Goal: Navigation & Orientation: Find specific page/section

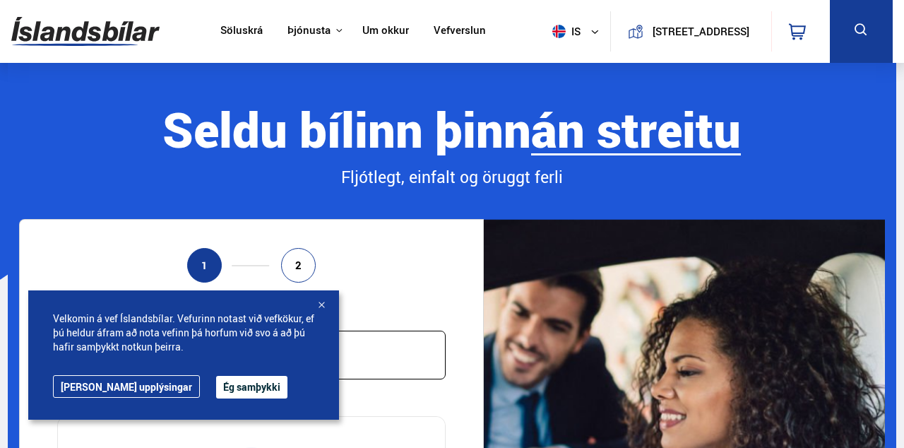
click at [326, 313] on div at bounding box center [321, 306] width 14 height 14
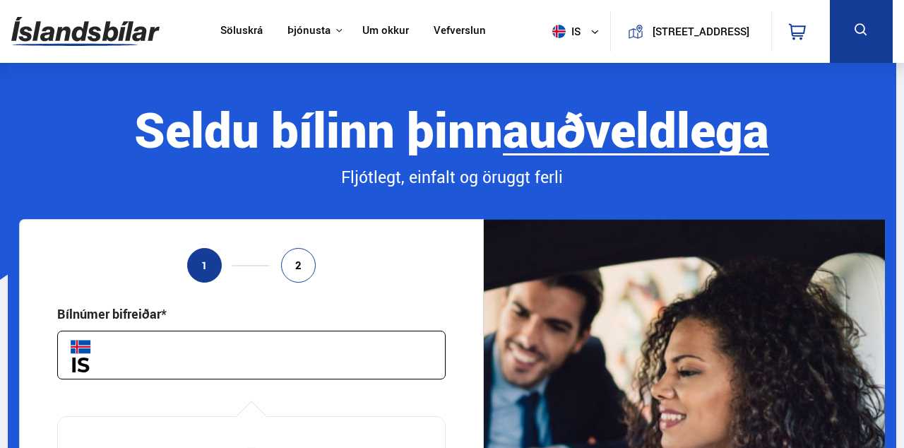
click at [230, 32] on link "Söluskrá" at bounding box center [241, 31] width 42 height 15
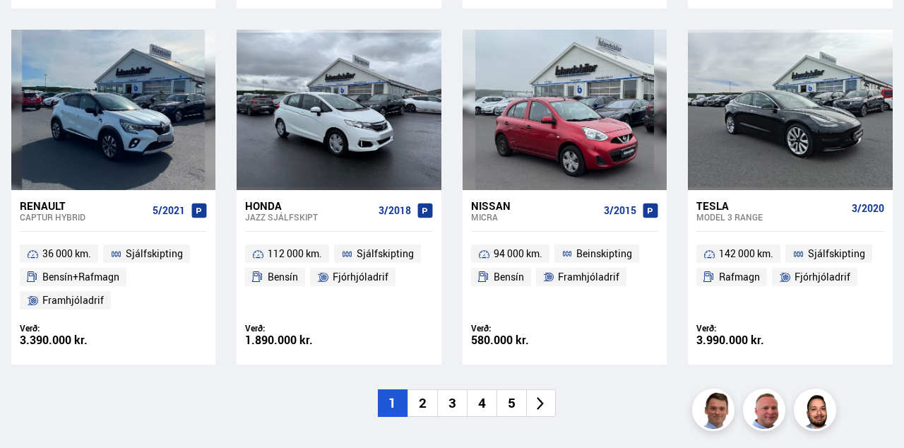
scroll to position [2021, 0]
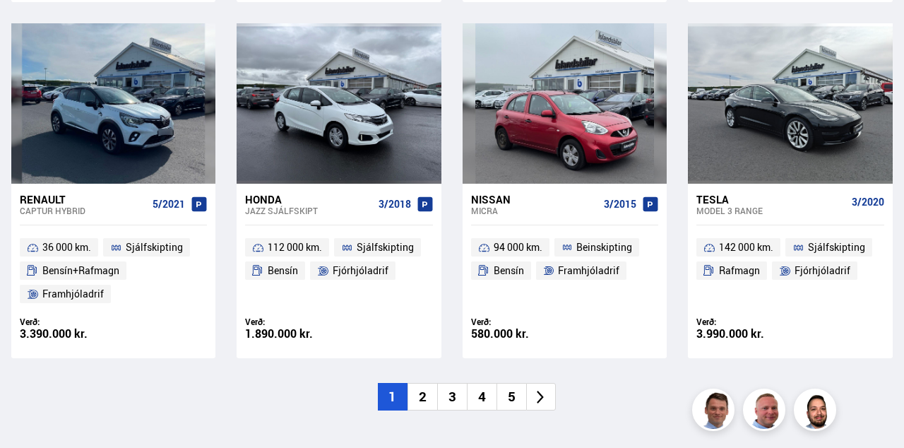
click at [422, 399] on li "2" at bounding box center [423, 397] width 30 height 28
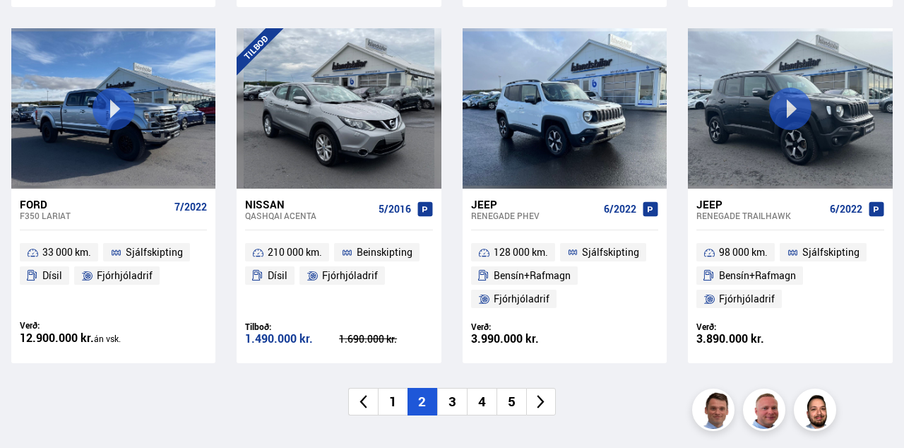
scroll to position [2088, 0]
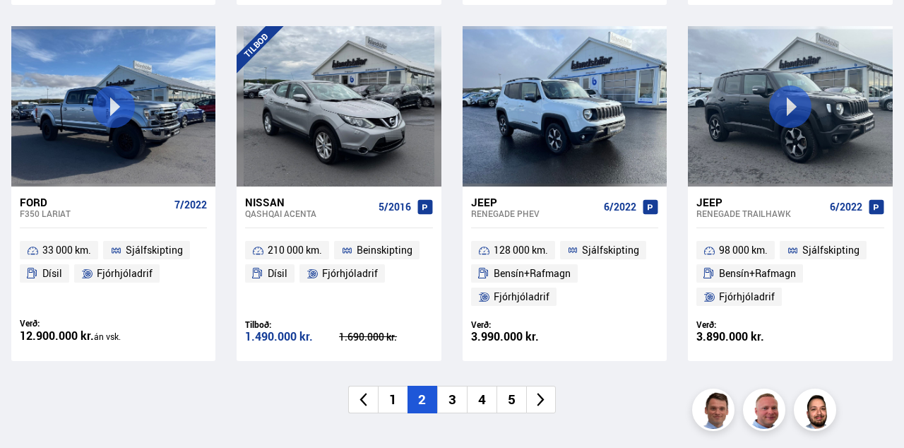
click at [450, 400] on li "3" at bounding box center [452, 400] width 30 height 28
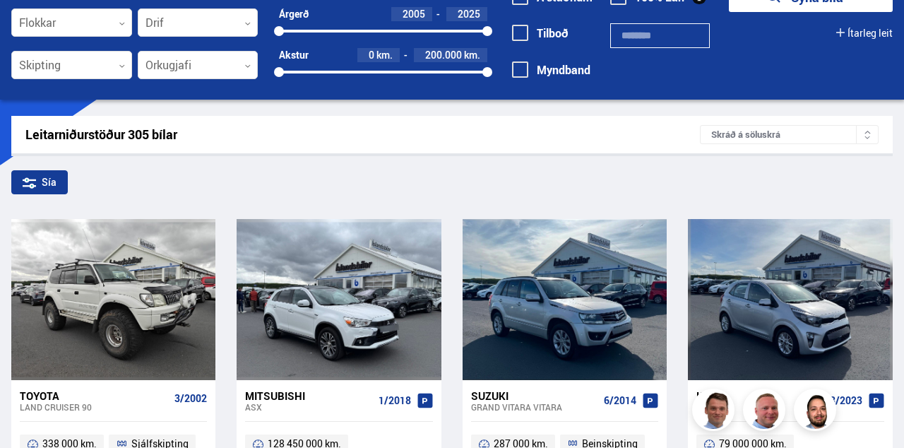
scroll to position [0, 0]
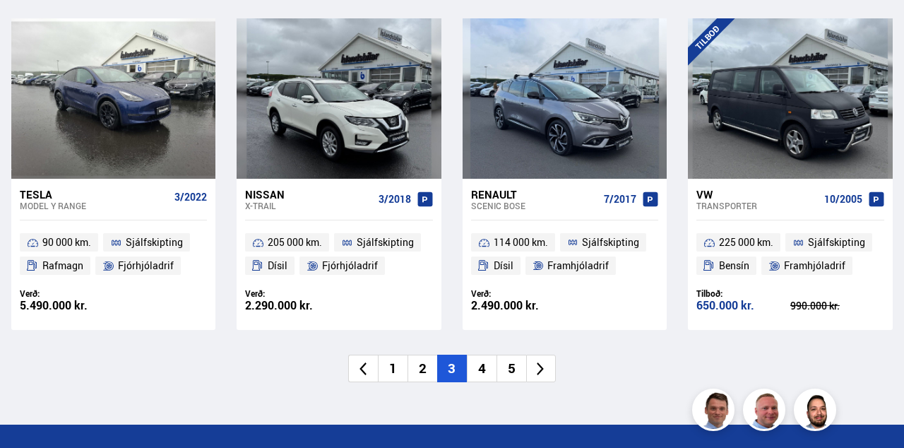
scroll to position [2024, 0]
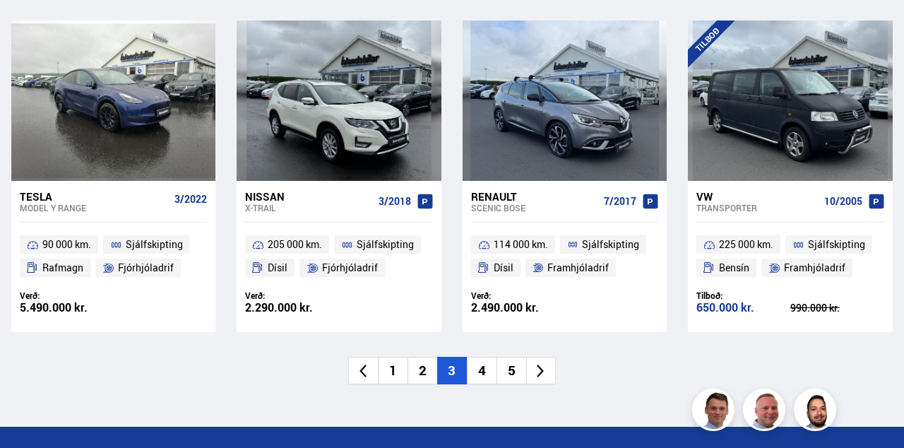
click at [471, 369] on li "4" at bounding box center [482, 371] width 30 height 28
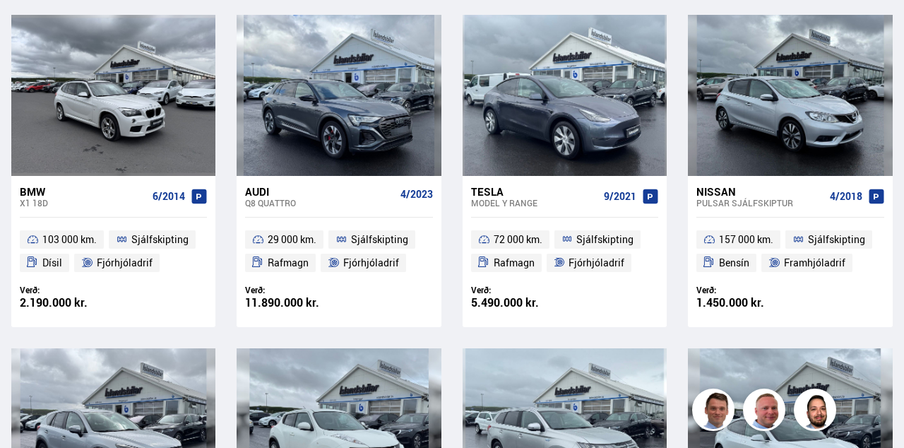
scroll to position [394, 0]
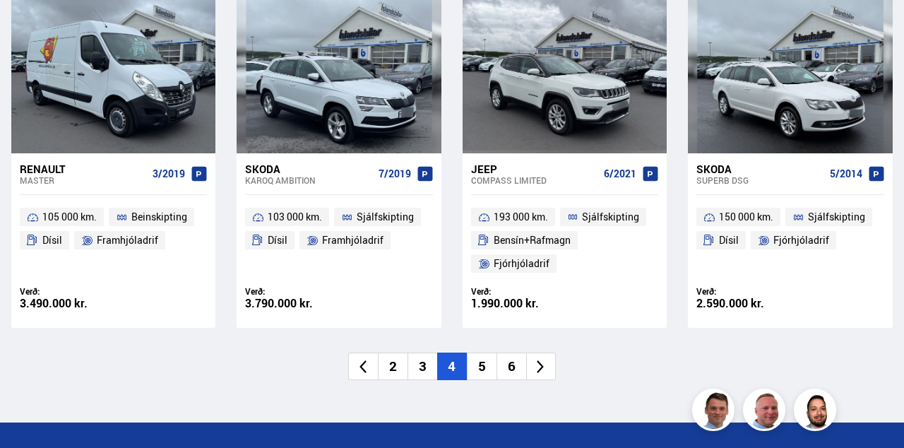
click at [476, 369] on li "5" at bounding box center [482, 366] width 30 height 28
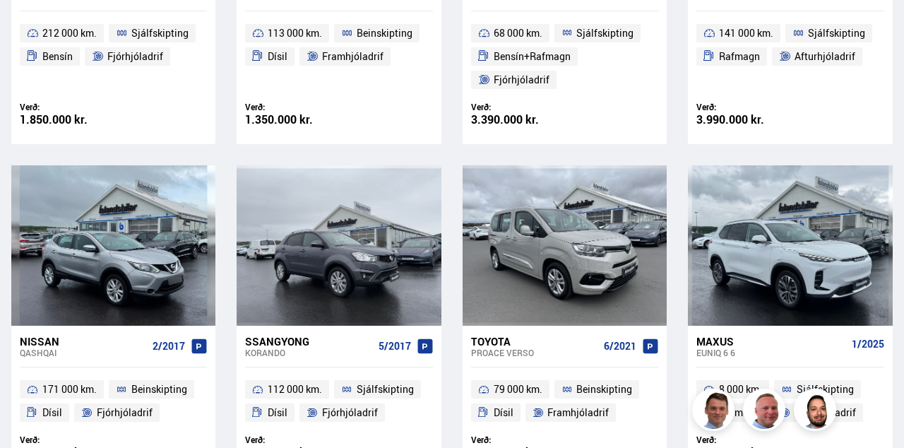
scroll to position [348, 0]
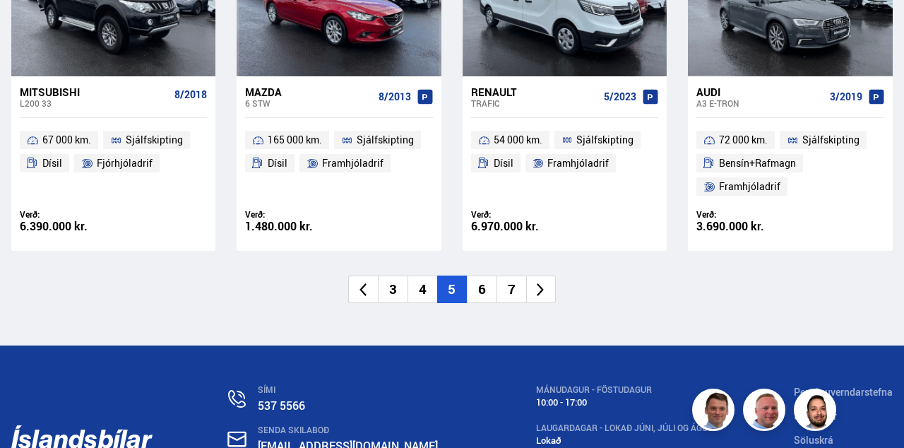
scroll to position [2179, 0]
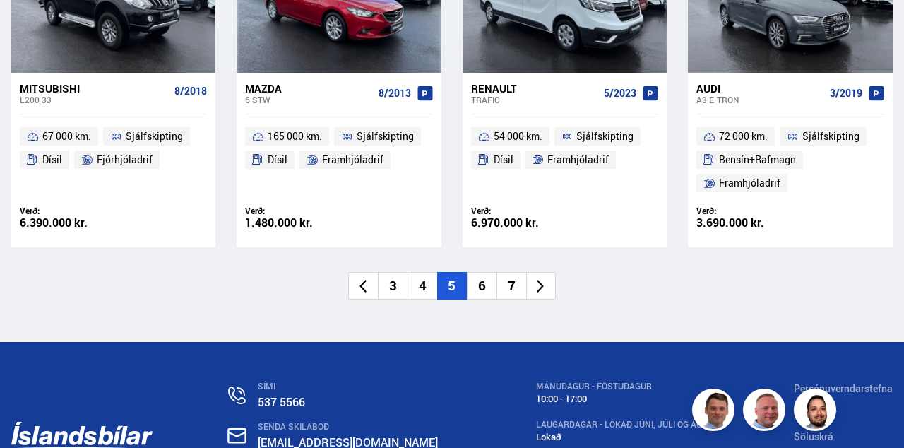
click at [480, 288] on li "6" at bounding box center [482, 286] width 30 height 28
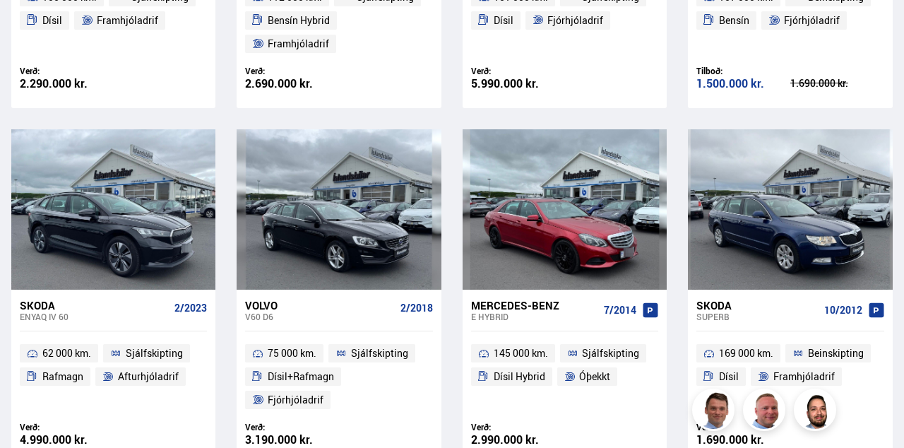
scroll to position [374, 0]
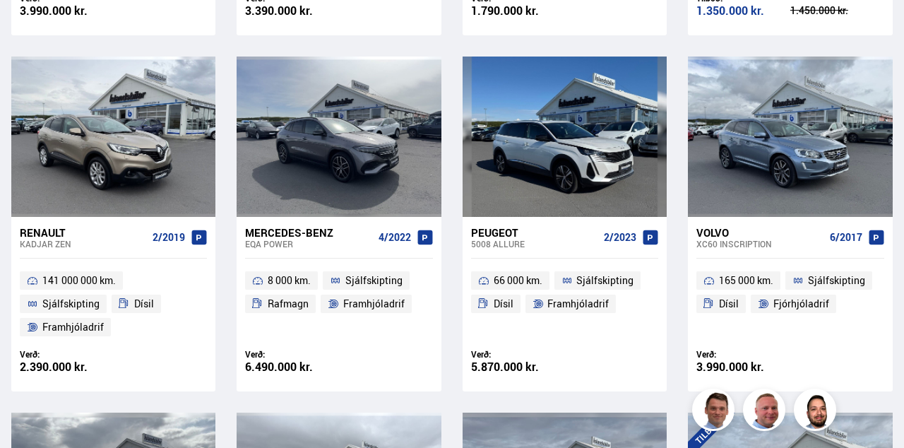
scroll to position [944, 0]
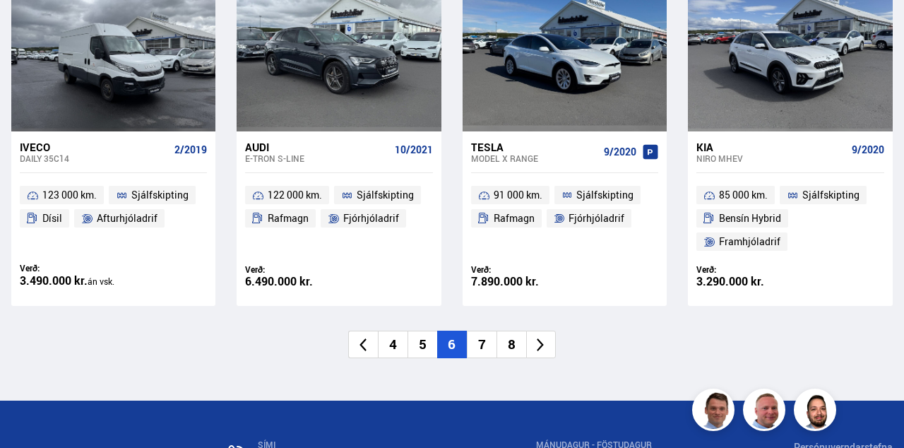
click at [485, 339] on li "7" at bounding box center [482, 345] width 30 height 28
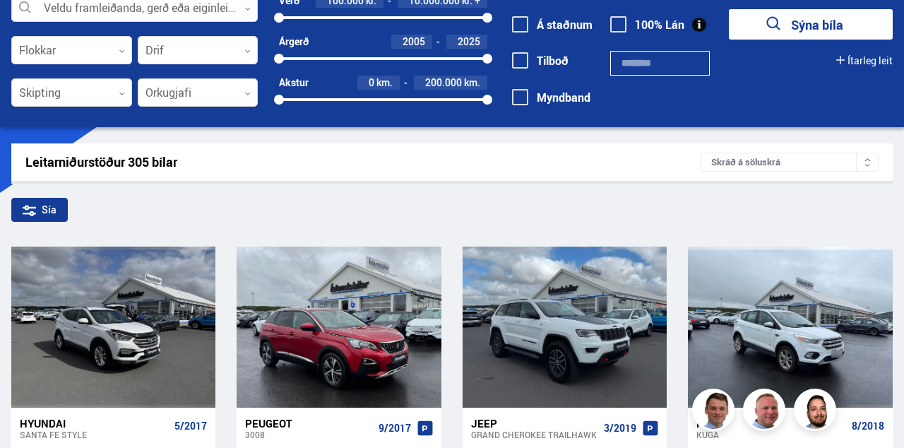
scroll to position [0, 0]
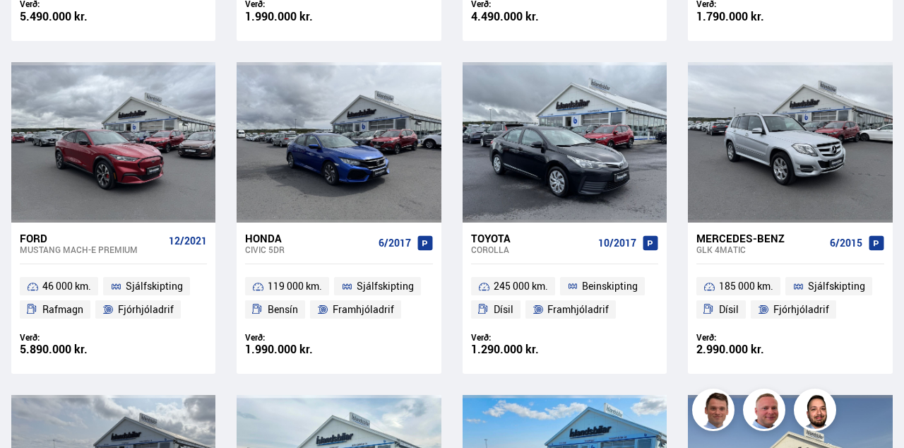
scroll to position [1319, 0]
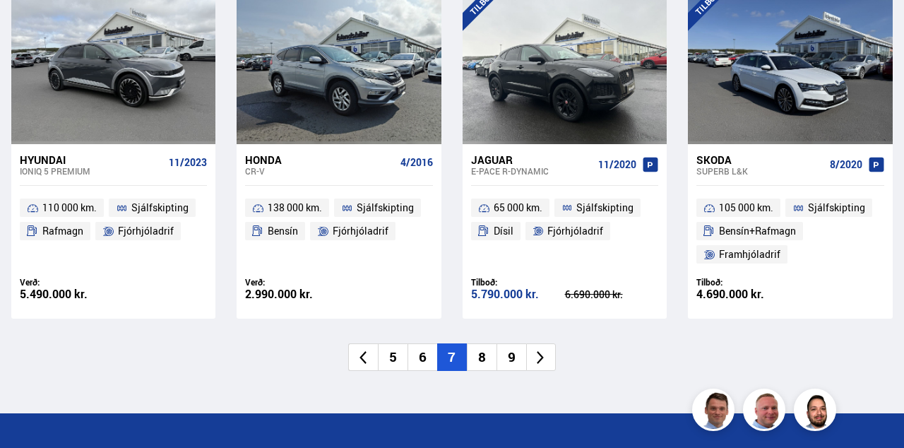
click at [483, 362] on li "8" at bounding box center [482, 357] width 30 height 28
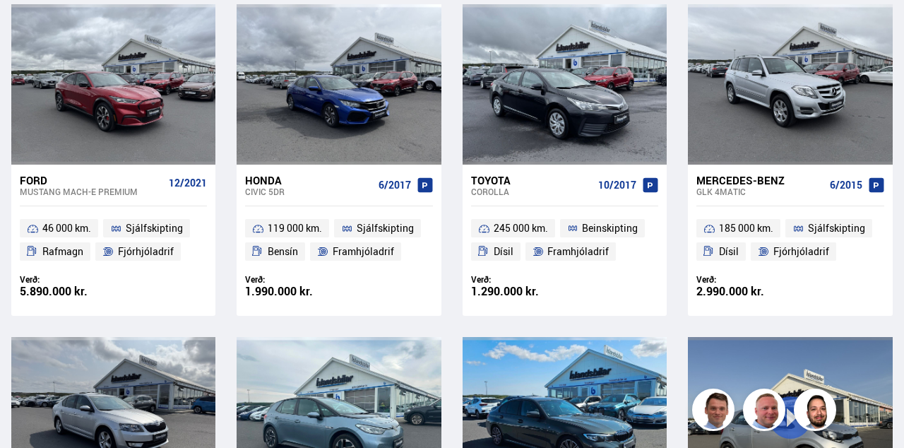
scroll to position [295, 0]
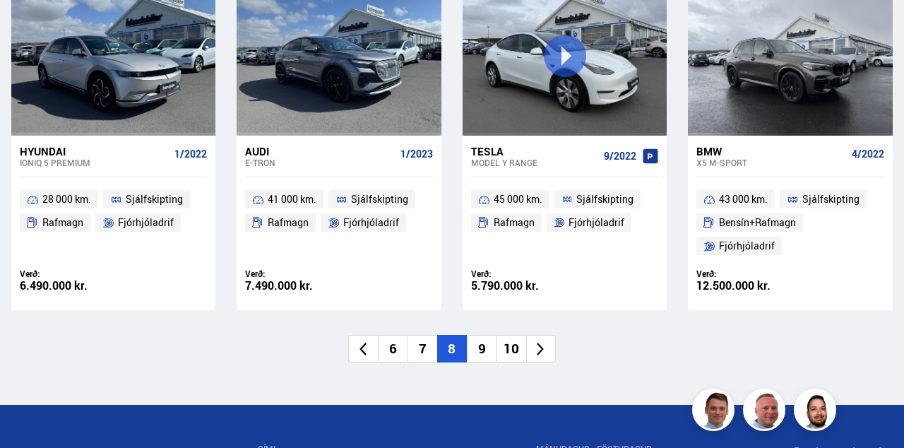
click at [478, 353] on li "9" at bounding box center [482, 349] width 30 height 28
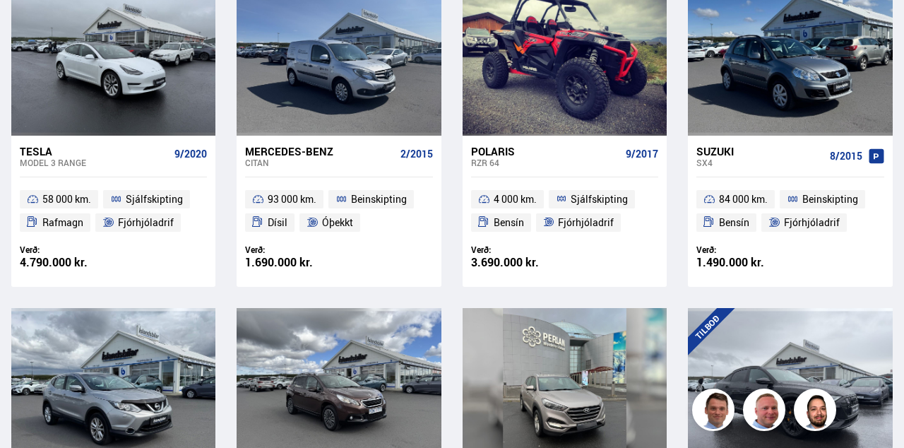
scroll to position [60, 0]
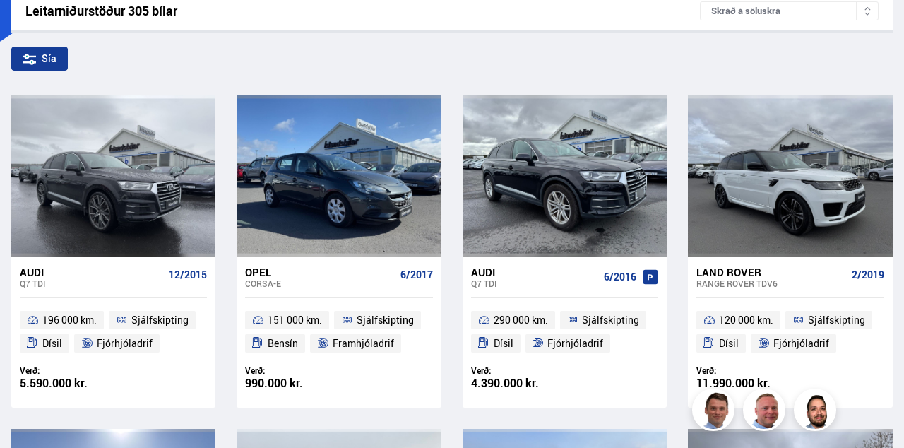
scroll to position [239, 0]
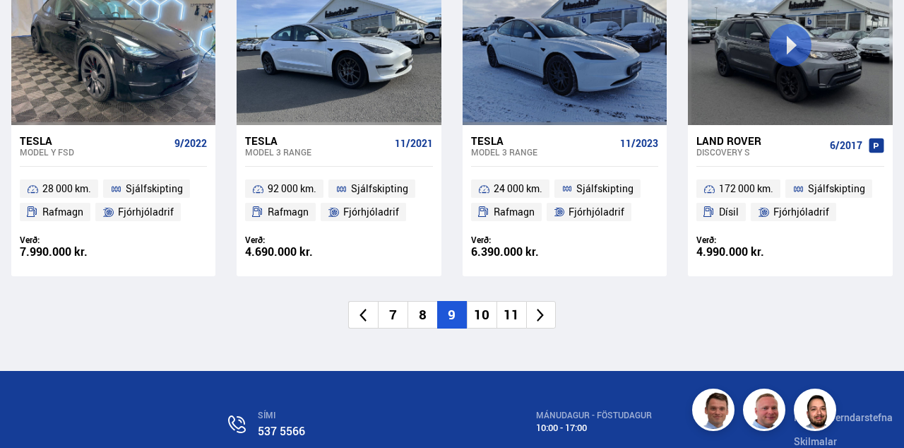
click at [483, 309] on li "10" at bounding box center [482, 315] width 30 height 28
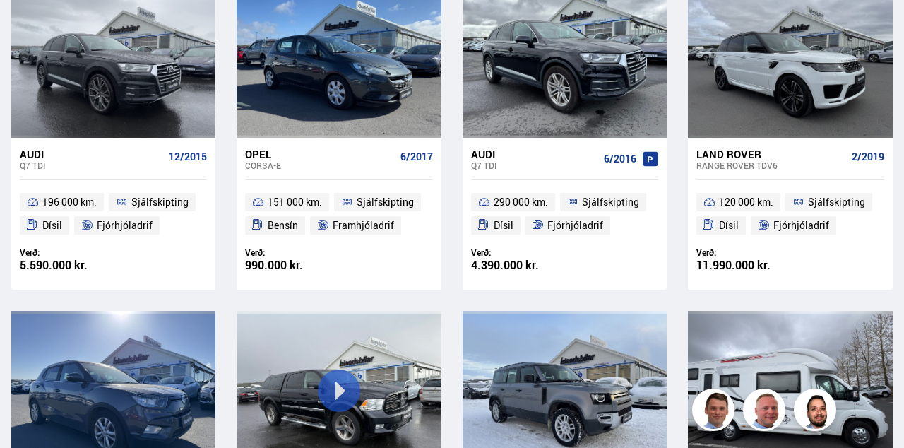
scroll to position [60, 0]
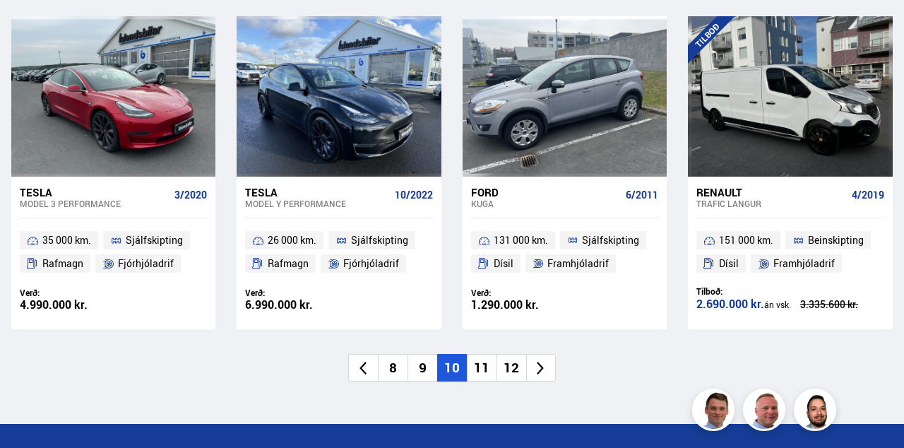
scroll to position [2057, 0]
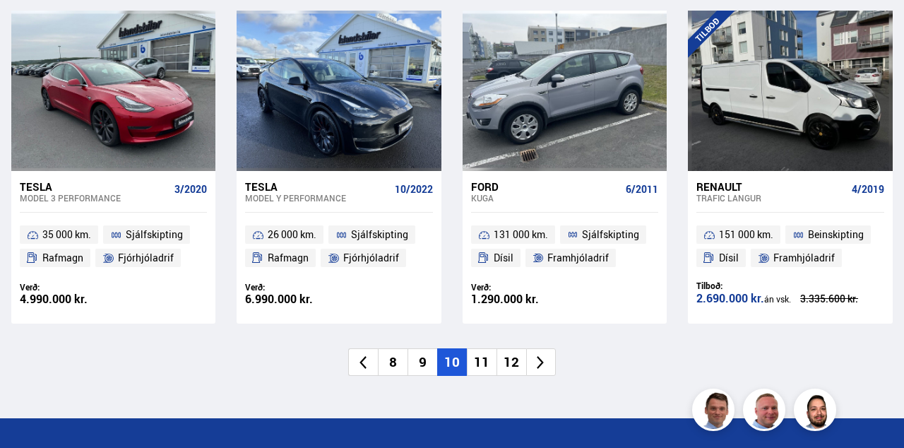
click at [479, 362] on li "11" at bounding box center [482, 362] width 30 height 28
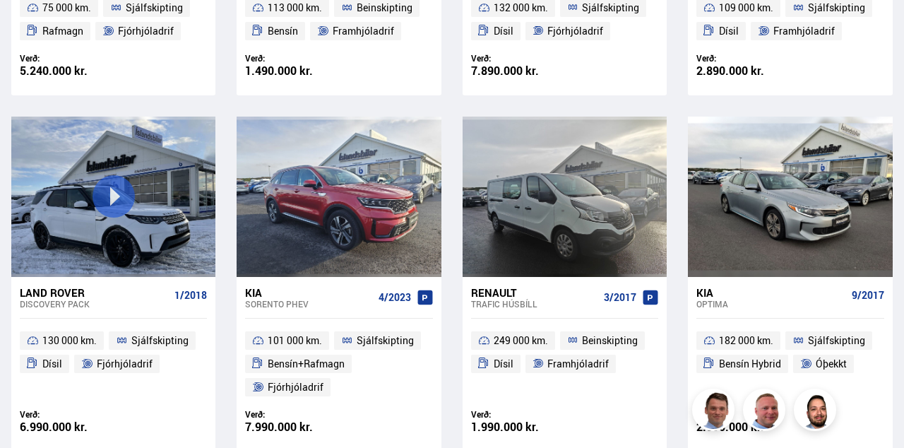
scroll to position [154, 0]
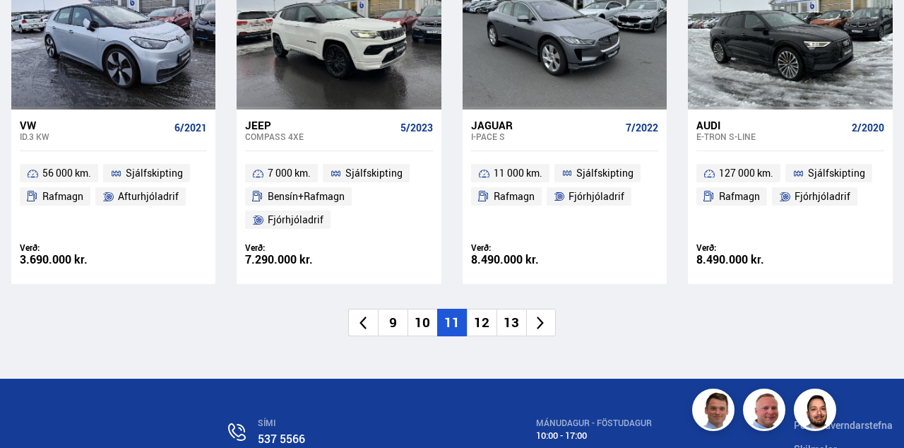
click at [484, 316] on li "12" at bounding box center [482, 323] width 30 height 28
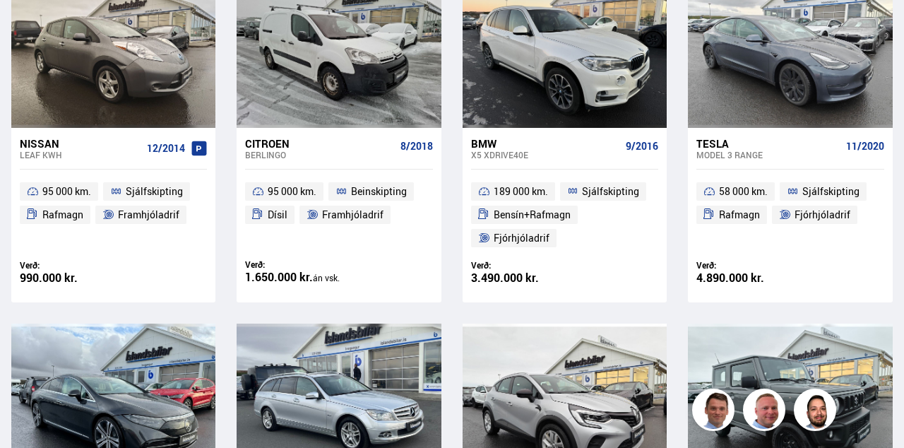
scroll to position [89, 0]
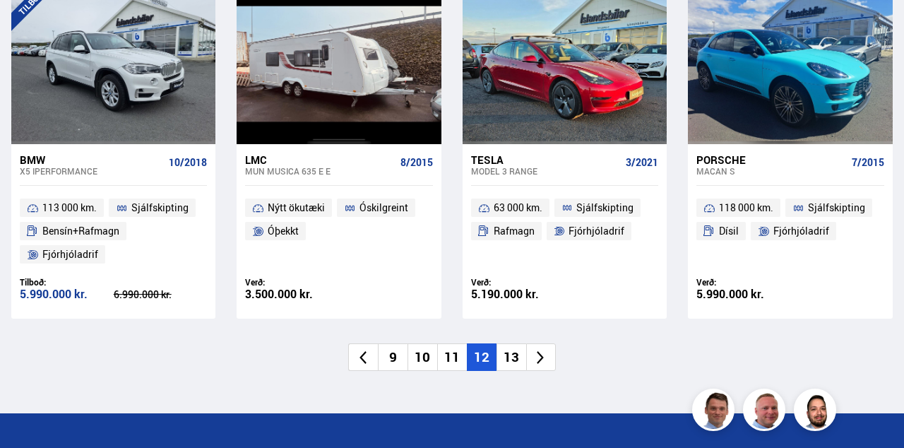
scroll to position [2087, 0]
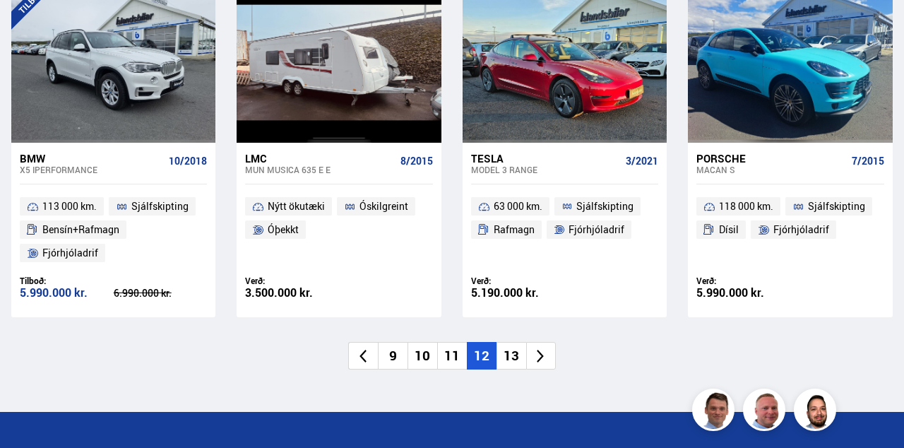
click at [510, 353] on li "13" at bounding box center [512, 356] width 30 height 28
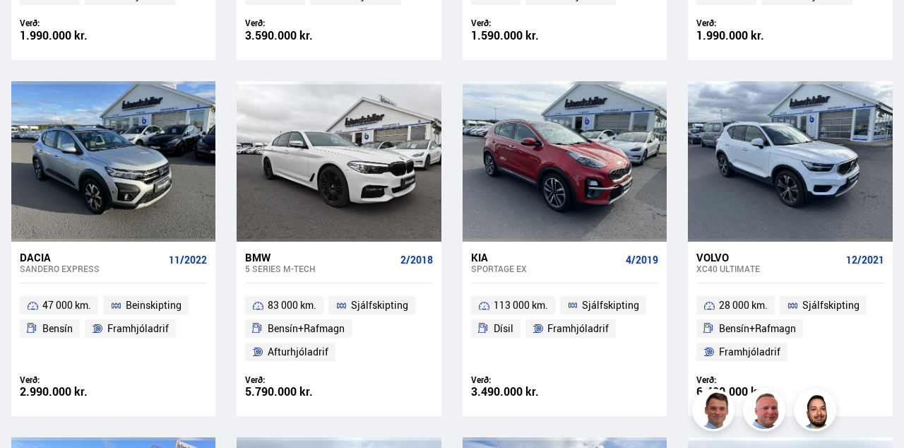
scroll to position [298, 0]
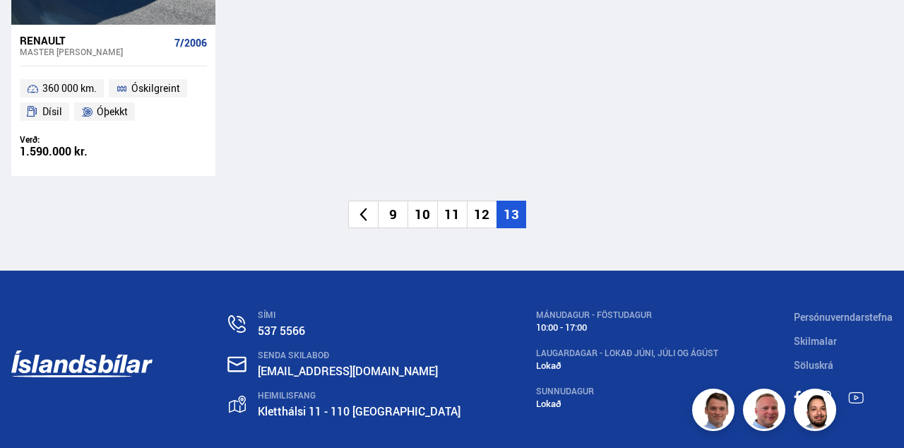
scroll to position [1849, 0]
